Goal: Navigation & Orientation: Go to known website

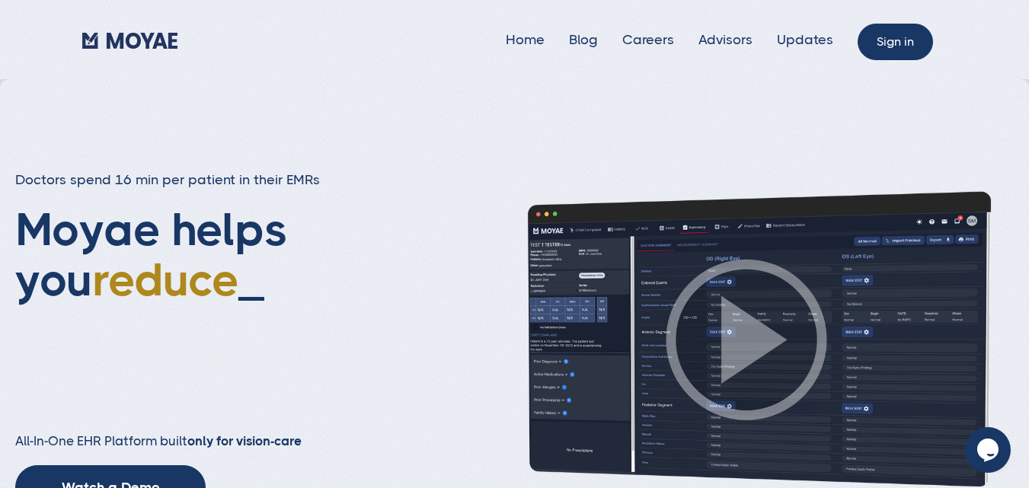
click at [891, 53] on link "Sign in" at bounding box center [895, 42] width 75 height 37
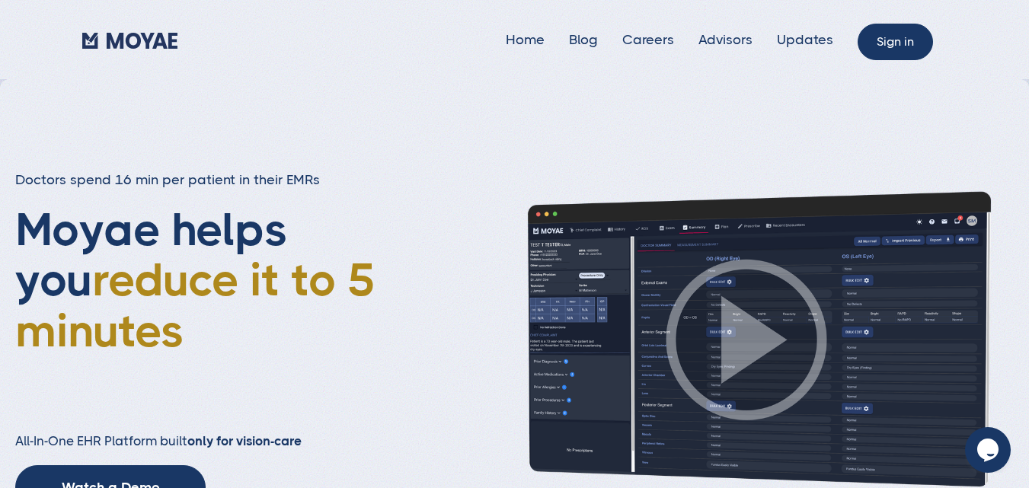
click at [902, 23] on div "Sign in" at bounding box center [902, 39] width 89 height 37
click at [909, 43] on link "Sign in" at bounding box center [895, 42] width 75 height 37
